Goal: Transaction & Acquisition: Purchase product/service

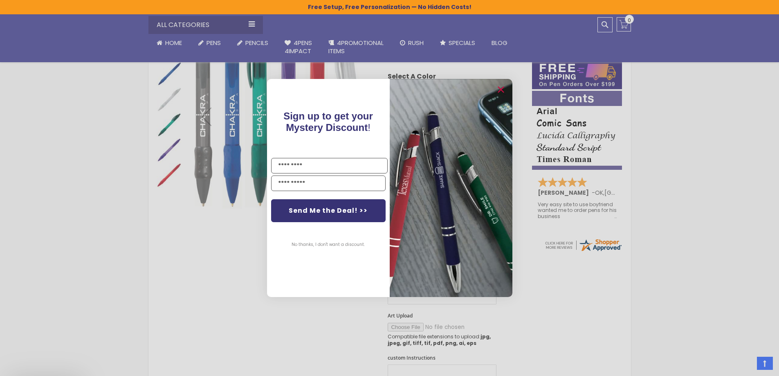
scroll to position [327, 0]
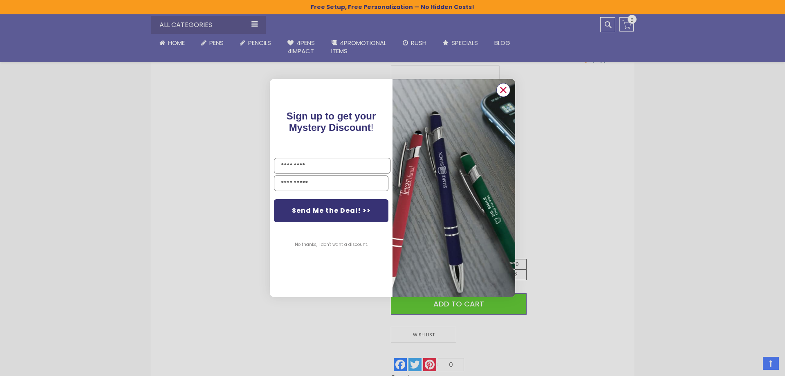
click at [503, 86] on circle "Close dialog" at bounding box center [503, 90] width 12 height 12
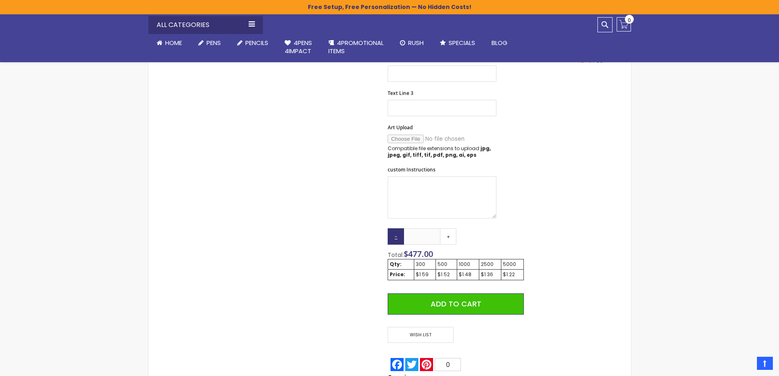
click at [389, 233] on link "-" at bounding box center [396, 236] width 16 height 16
click at [447, 236] on link "+" at bounding box center [448, 236] width 16 height 16
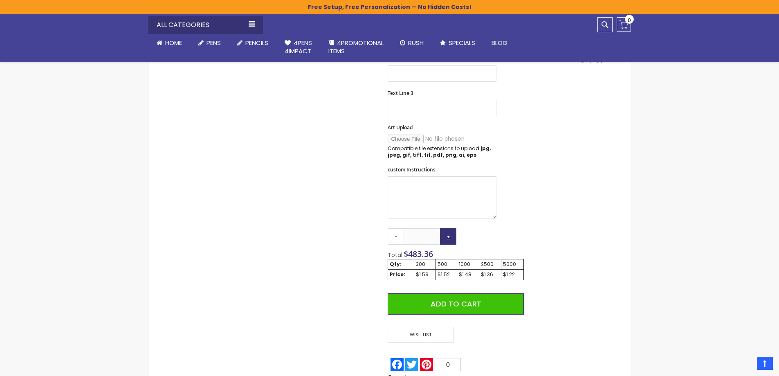
click at [447, 236] on link "+" at bounding box center [448, 236] width 16 height 16
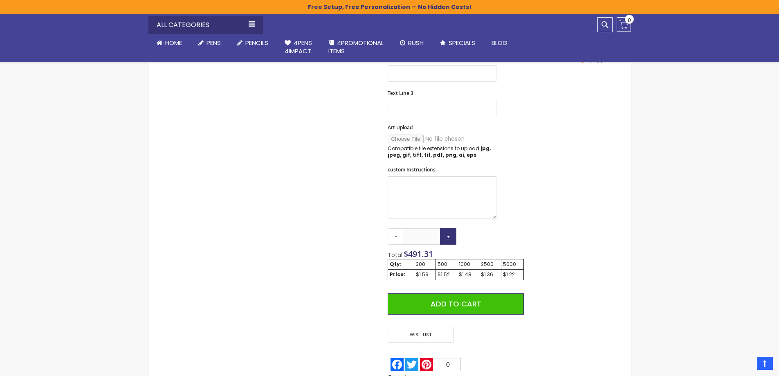
click at [447, 236] on link "+" at bounding box center [448, 236] width 16 height 16
click at [395, 237] on link "-" at bounding box center [396, 236] width 16 height 16
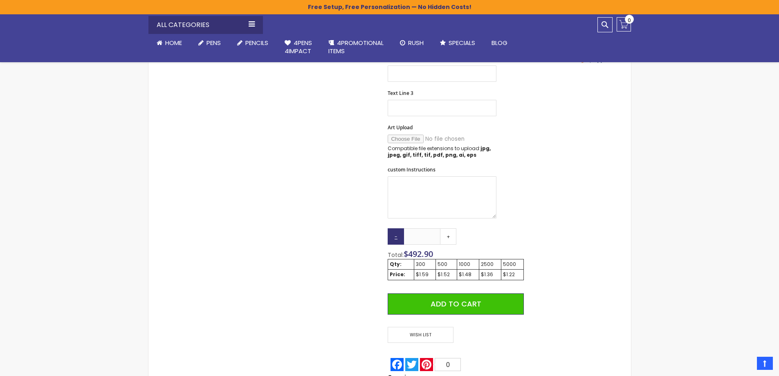
click at [395, 237] on link "-" at bounding box center [396, 236] width 16 height 16
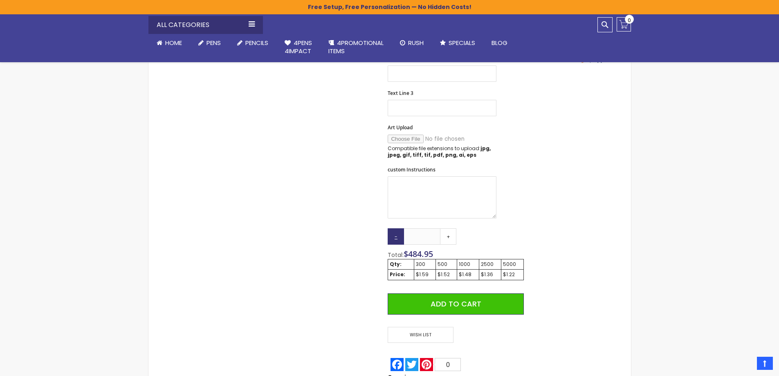
click at [395, 237] on link "-" at bounding box center [396, 236] width 16 height 16
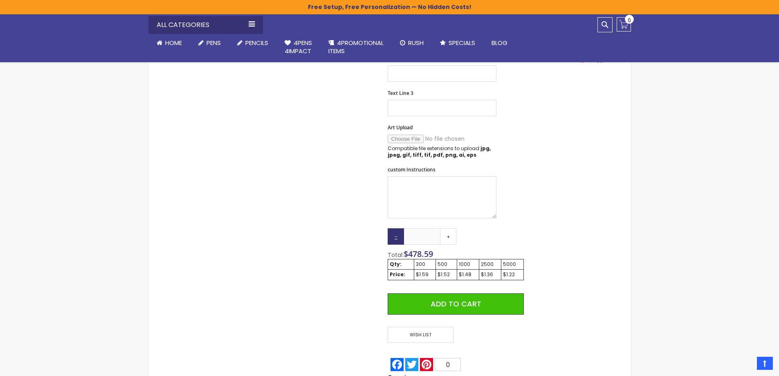
type input "***"
click at [395, 237] on link "-" at bounding box center [396, 236] width 16 height 16
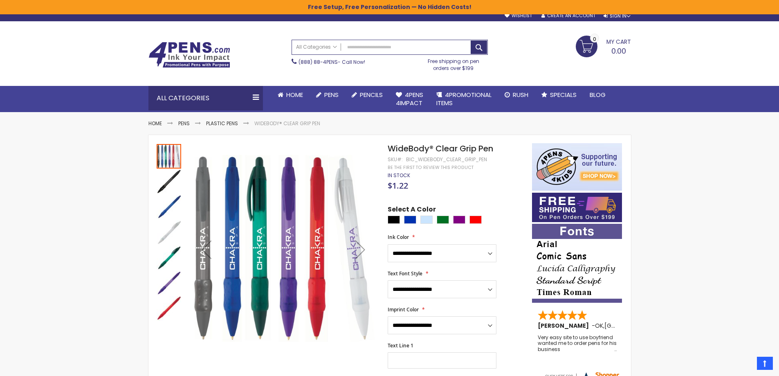
scroll to position [0, 0]
